Goal: Information Seeking & Learning: Learn about a topic

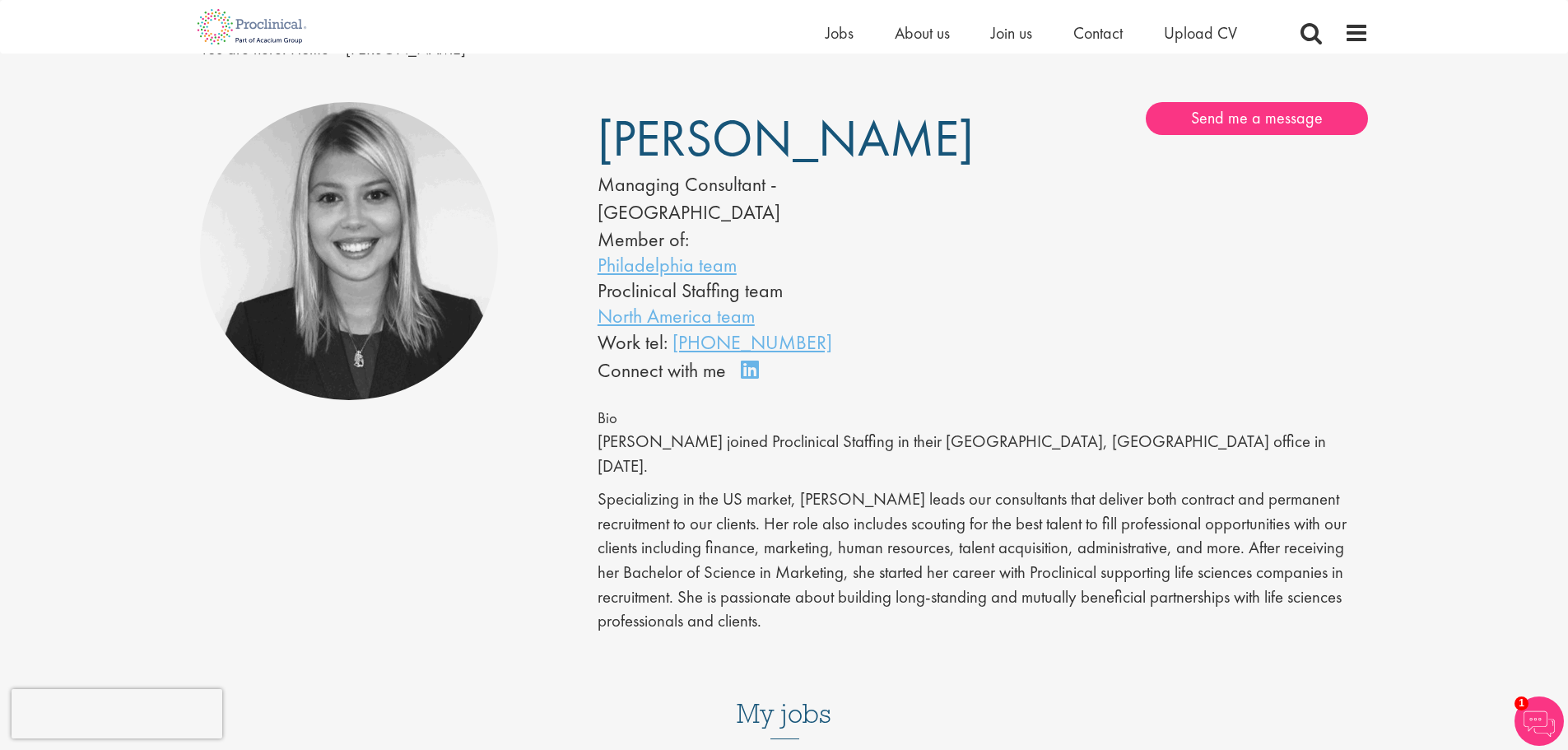
scroll to position [577, 0]
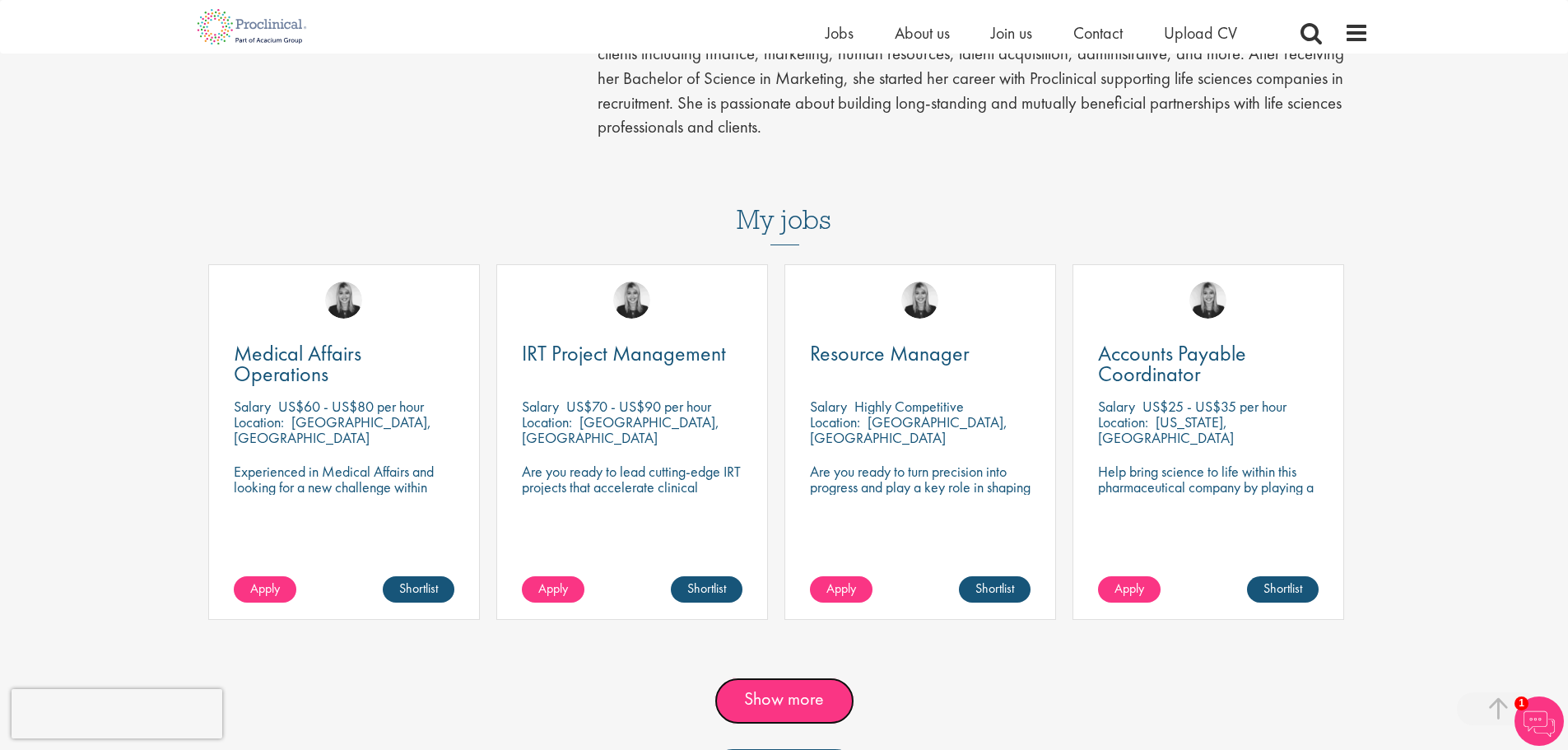
click at [805, 678] on link "Show more" at bounding box center [784, 701] width 140 height 46
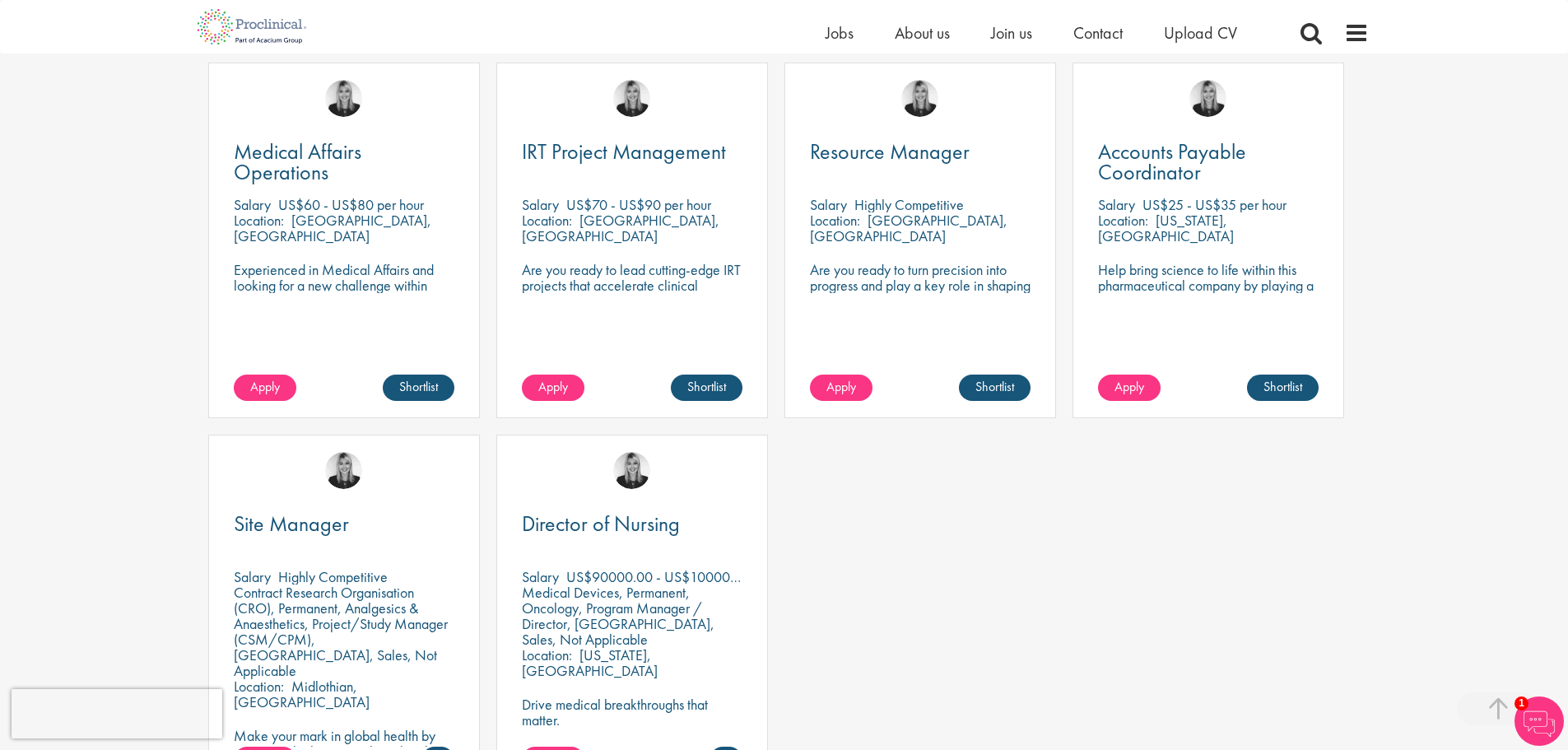
scroll to position [823, 0]
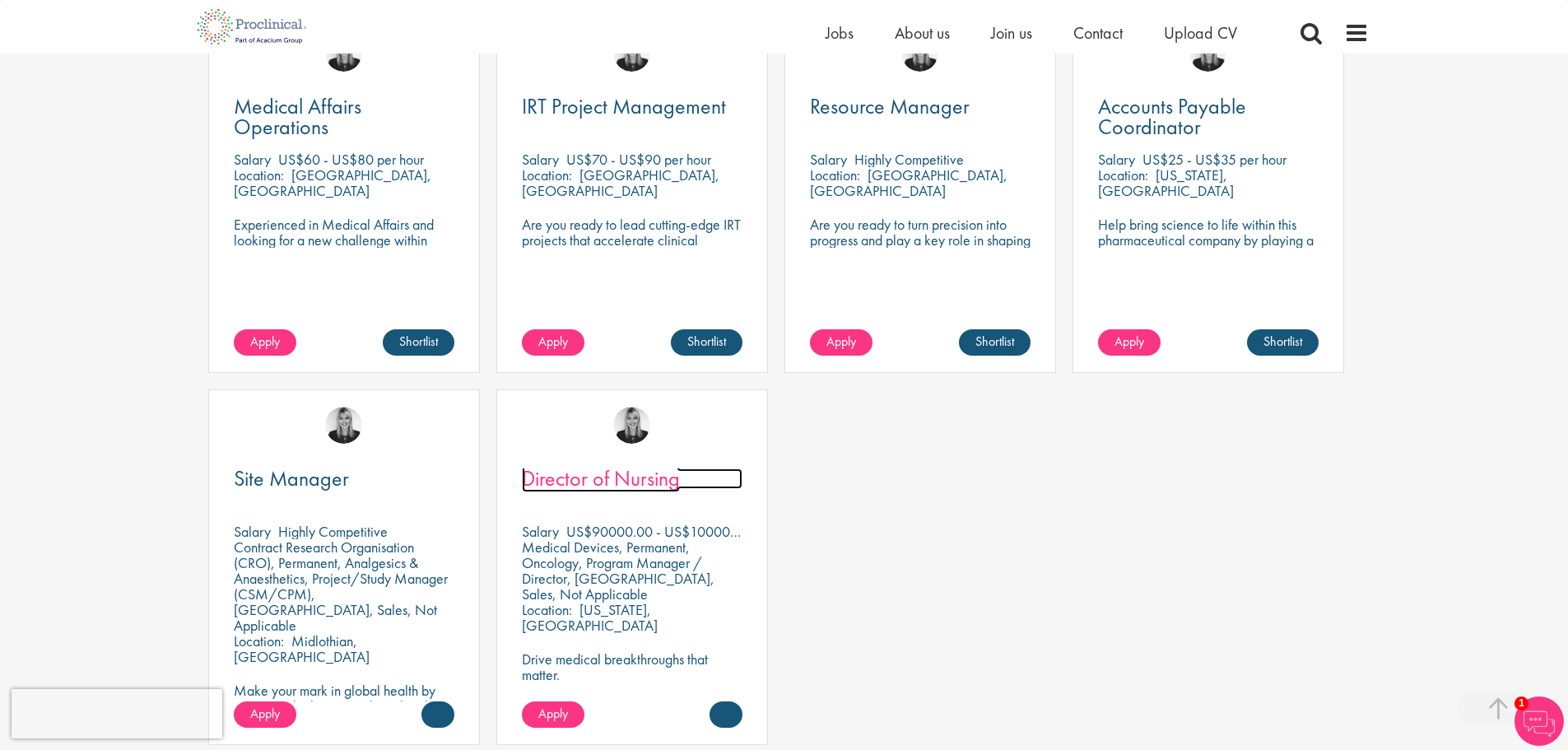
click at [620, 464] on span "Director of Nursing" at bounding box center [601, 478] width 158 height 28
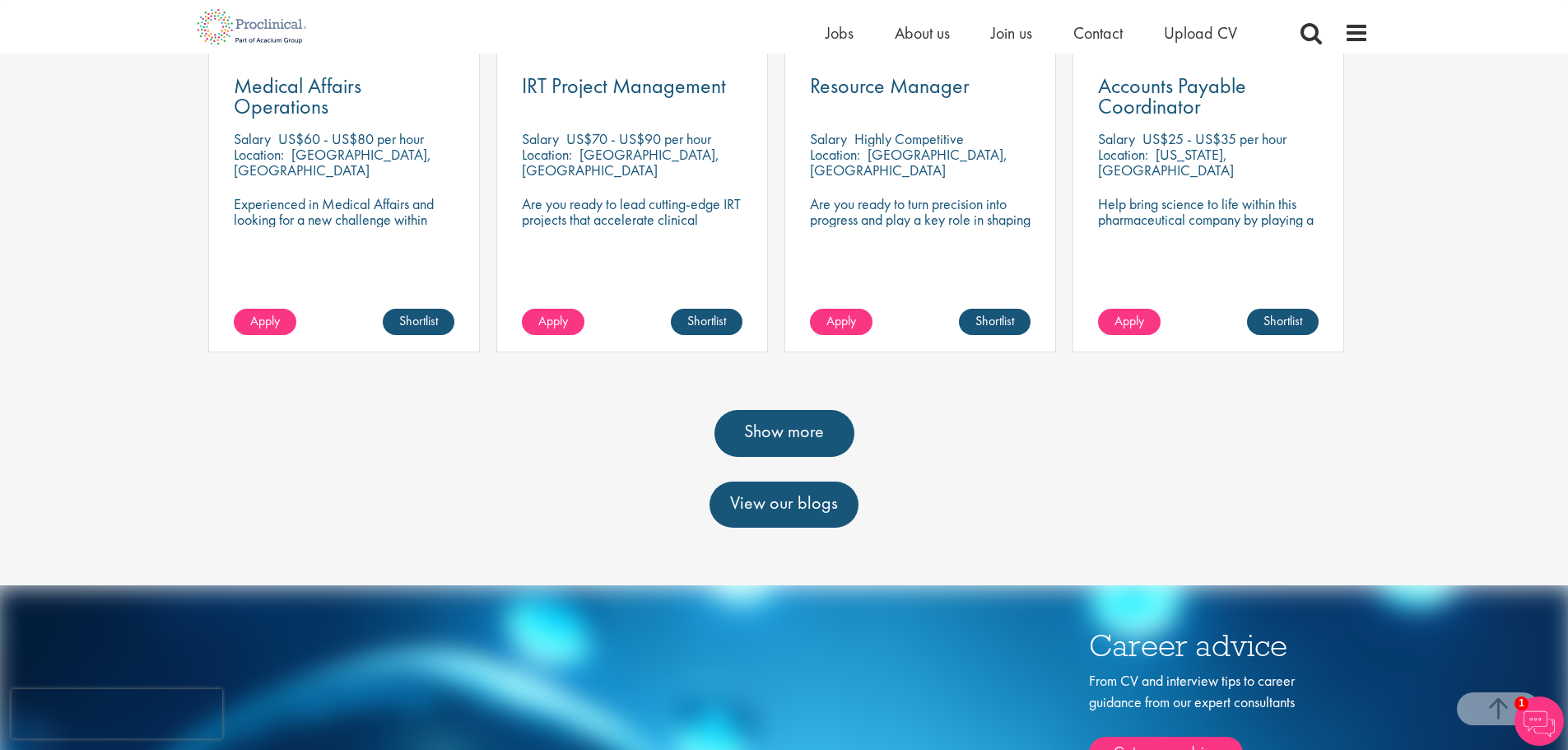
scroll to position [823, 0]
